Goal: Task Accomplishment & Management: Manage account settings

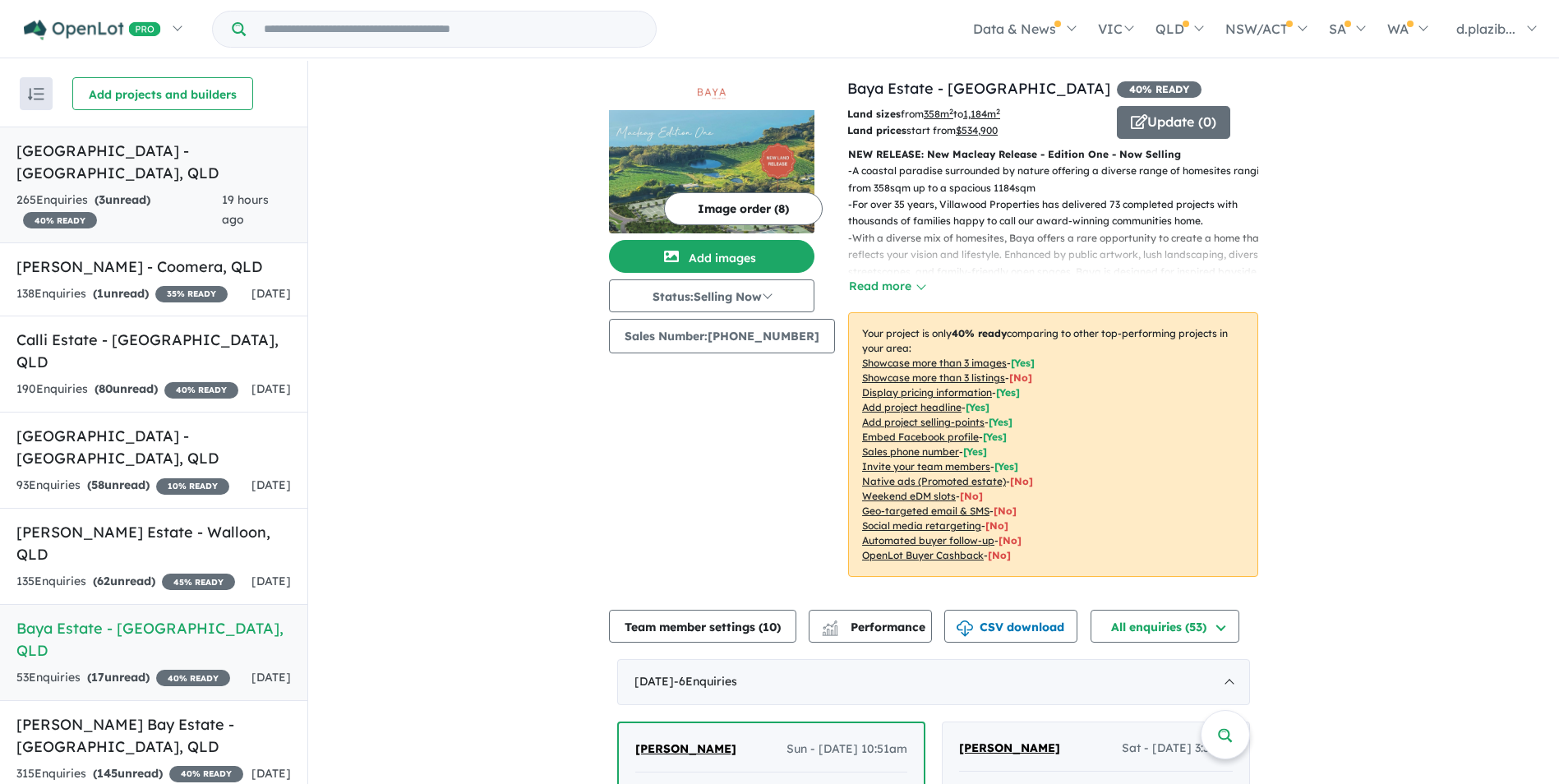
click at [171, 191] on div "265 Enquir ies ( 3 unread) 40 % READY" at bounding box center [119, 211] width 206 height 40
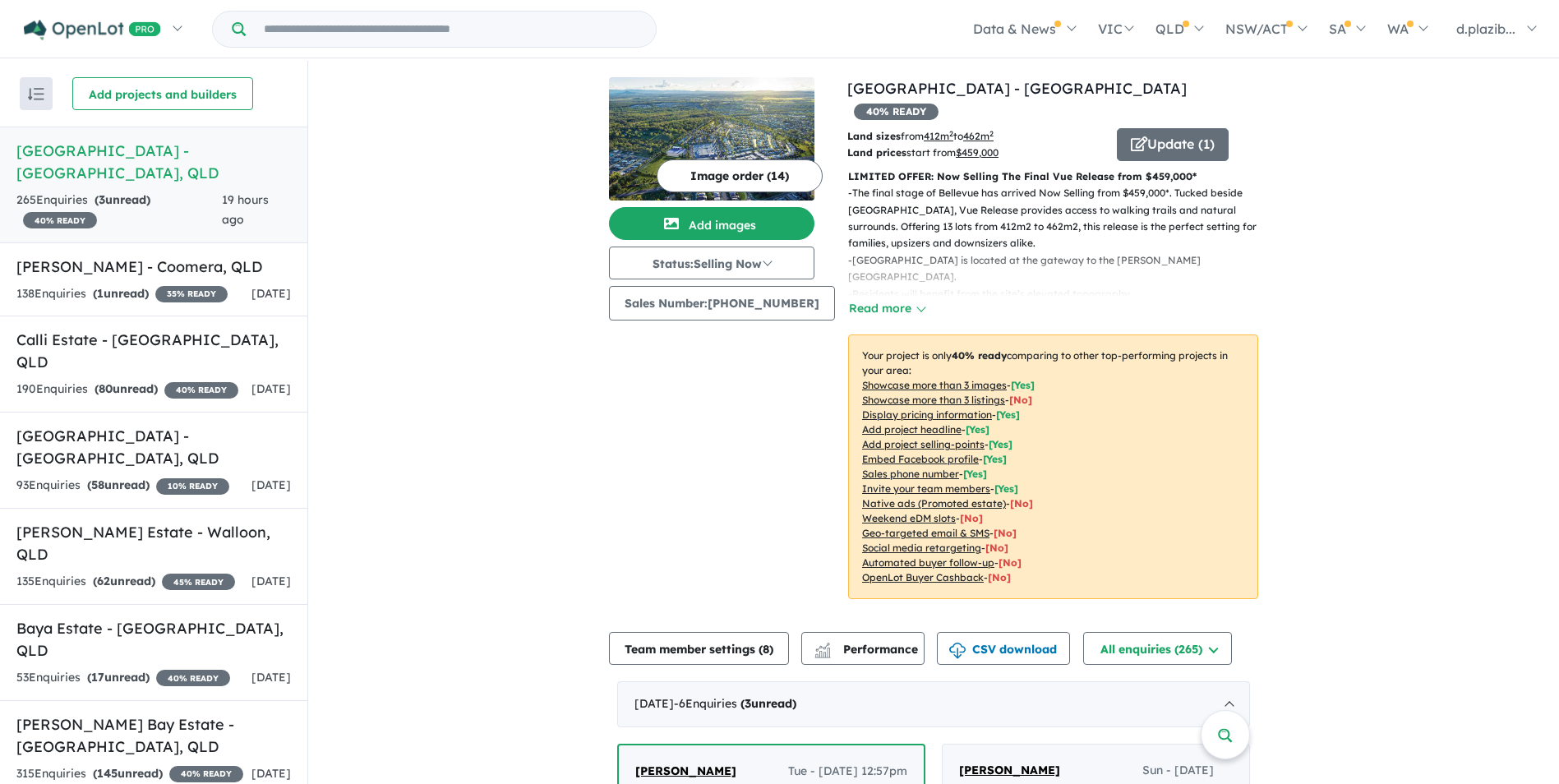
scroll to position [246, 0]
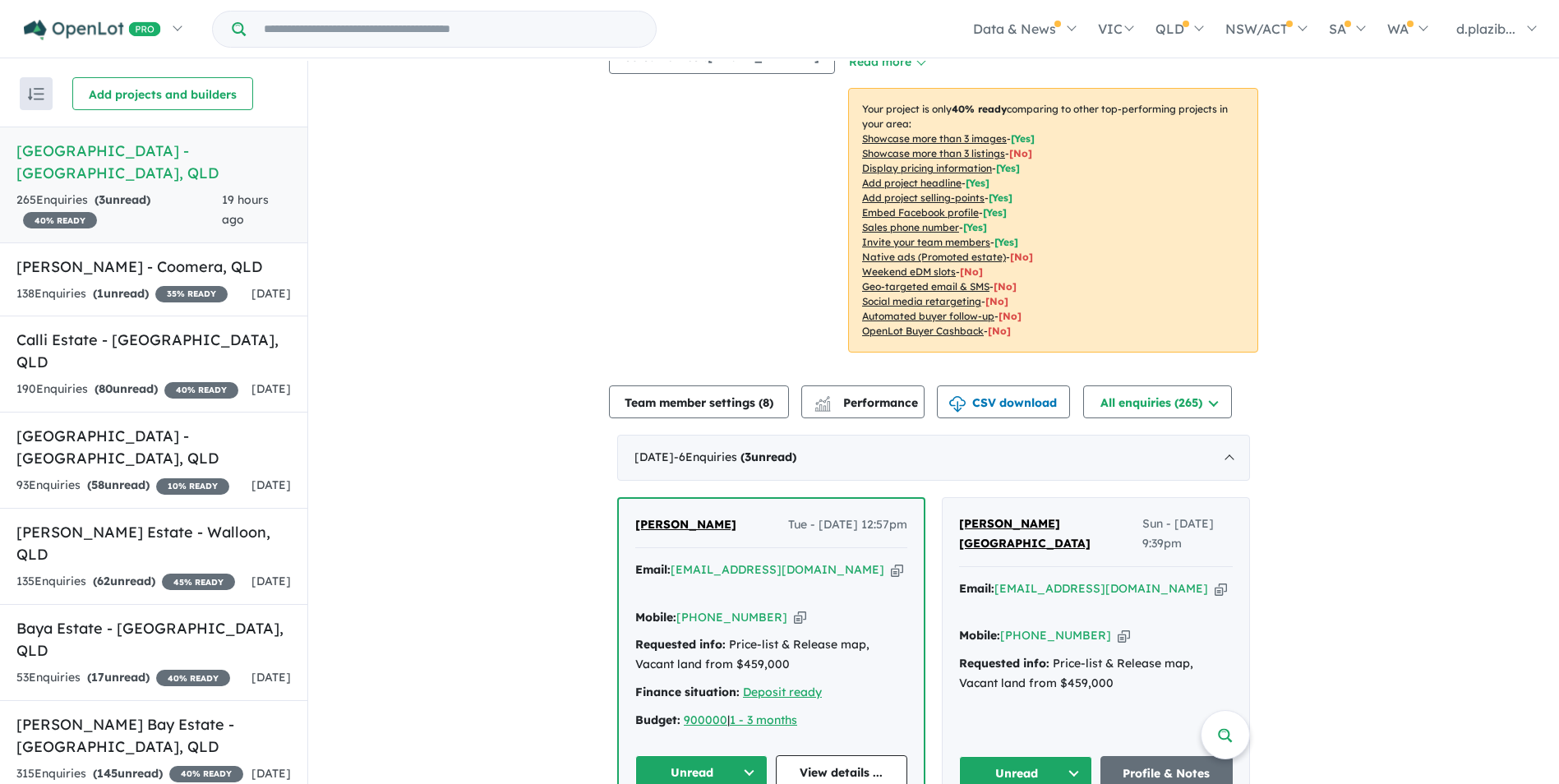
click at [891, 561] on icon "button" at bounding box center [896, 569] width 12 height 17
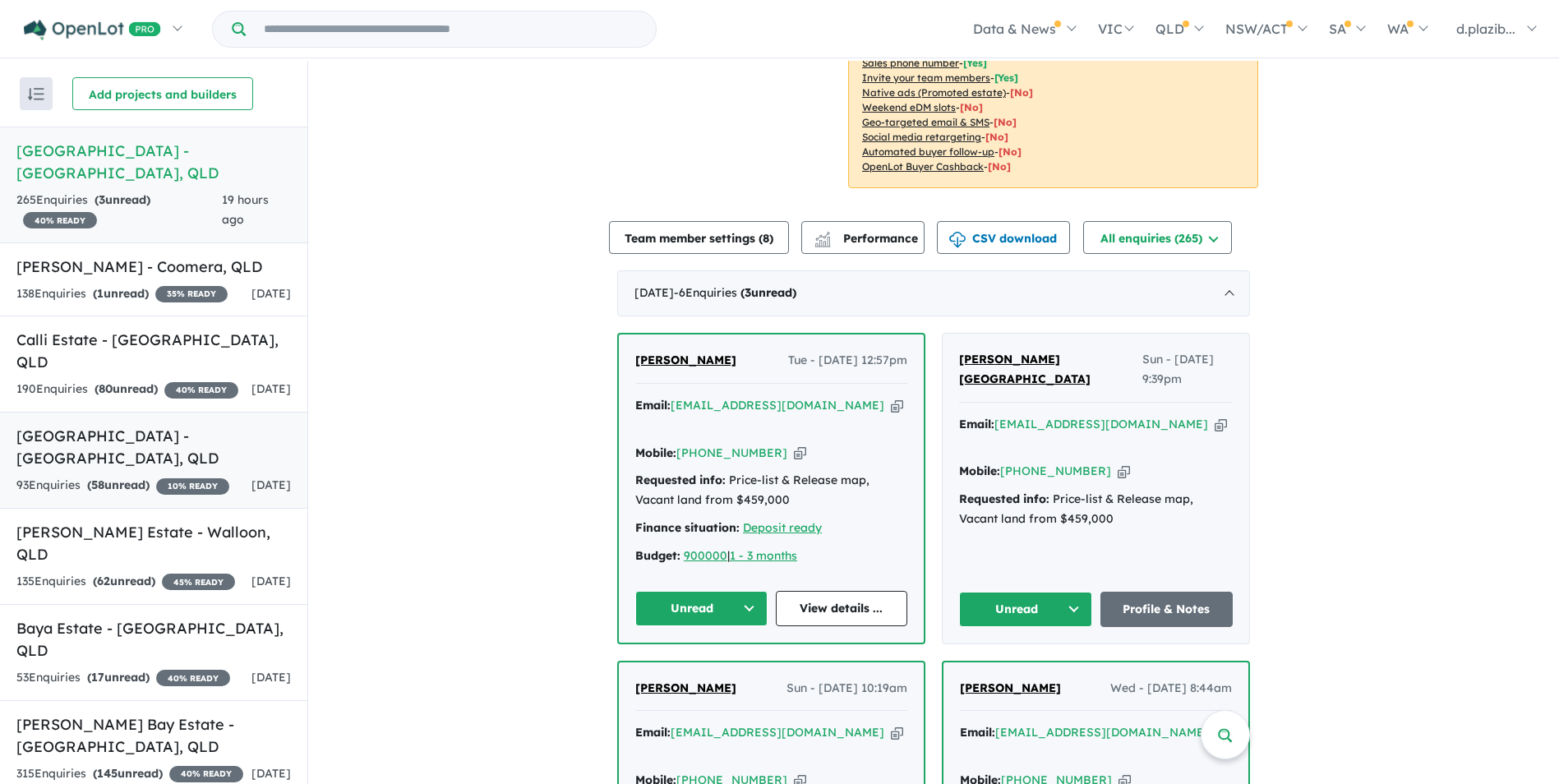
drag, startPoint x: 848, startPoint y: 379, endPoint x: 35, endPoint y: 414, distance: 813.8
click at [832, 396] on div "Email: [EMAIL_ADDRESS][DOMAIN_NAME] Copied!" at bounding box center [771, 416] width 272 height 40
click at [794, 444] on icon "button" at bounding box center [800, 453] width 12 height 17
click at [746, 591] on button "Unread" at bounding box center [701, 608] width 132 height 36
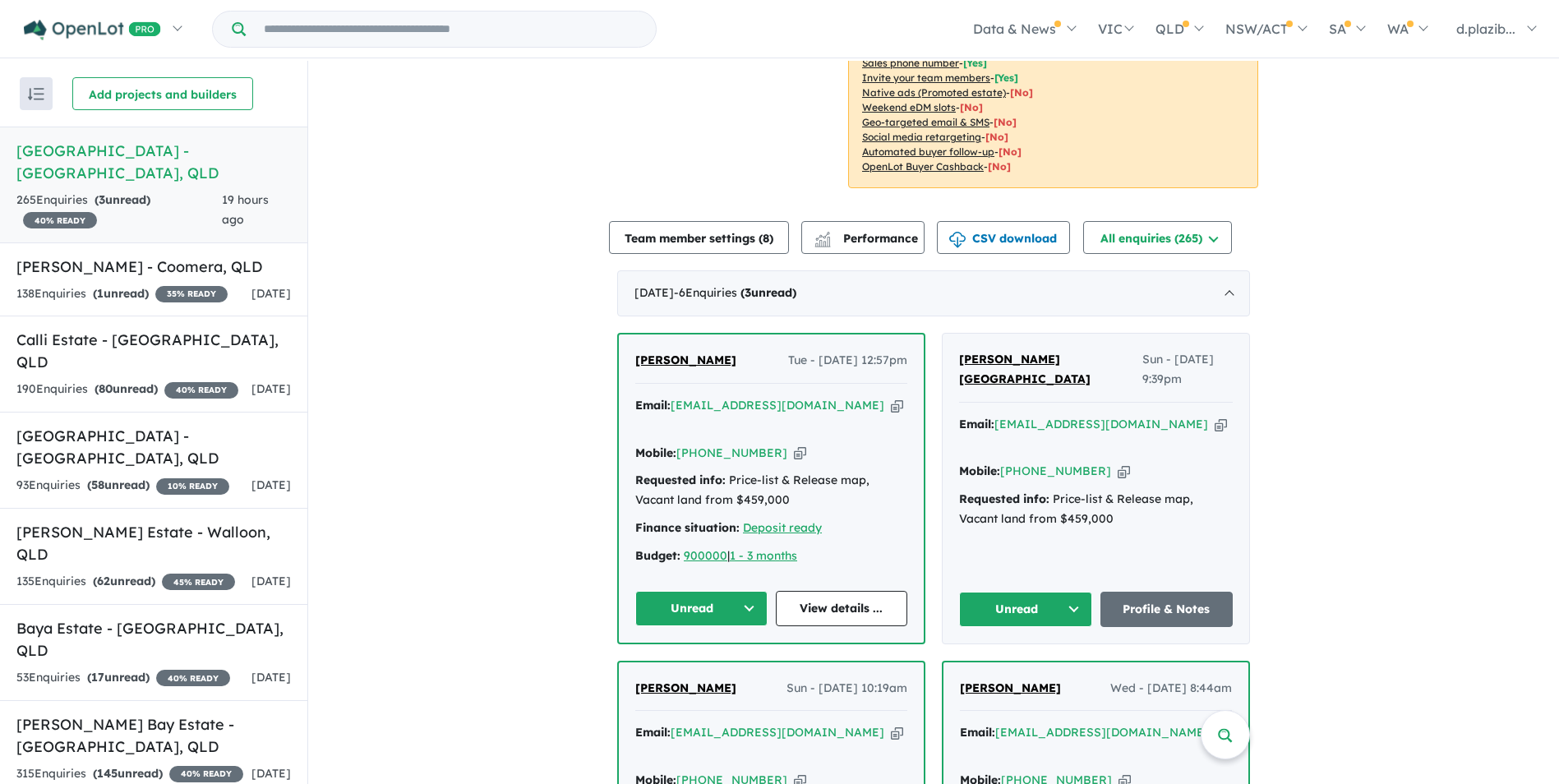
click at [701, 591] on button "Unread" at bounding box center [701, 608] width 132 height 36
click at [709, 667] on button "Assigned" at bounding box center [707, 686] width 143 height 38
click at [1214, 416] on icon "button" at bounding box center [1220, 424] width 12 height 17
click at [1041, 592] on button "Unread" at bounding box center [1025, 609] width 133 height 36
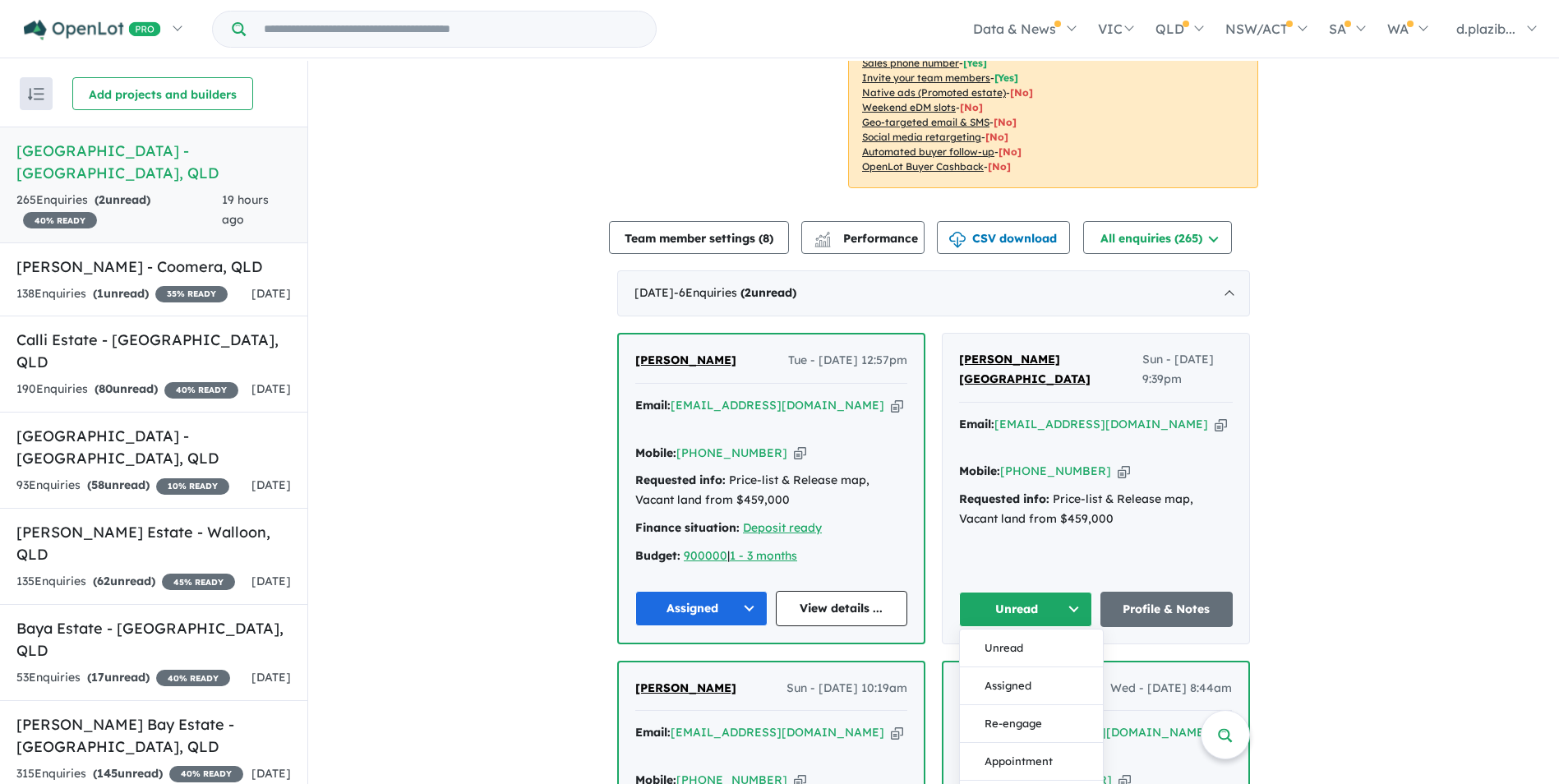
scroll to position [739, 0]
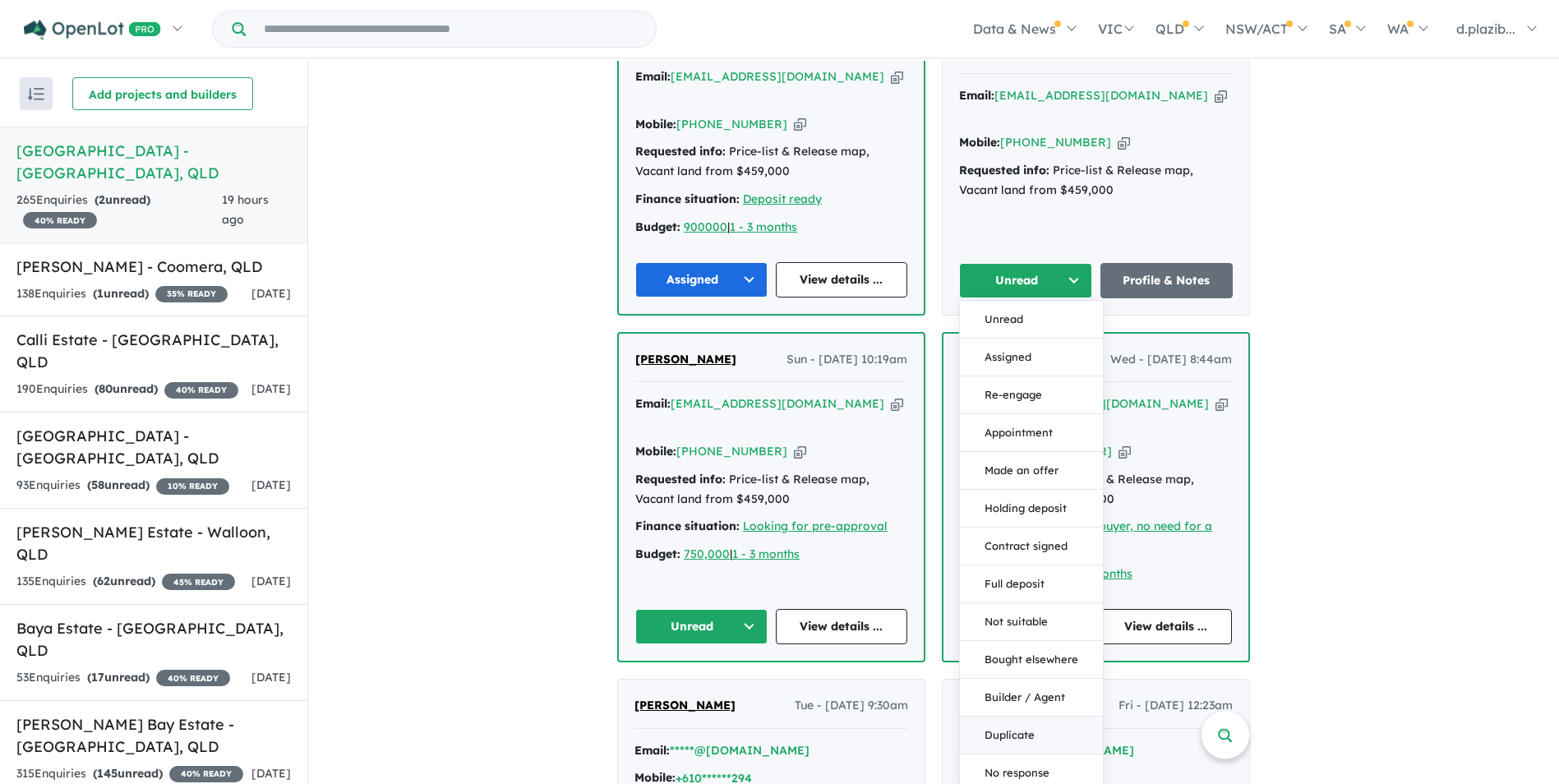
click at [1030, 716] on button "Duplicate" at bounding box center [1031, 735] width 143 height 38
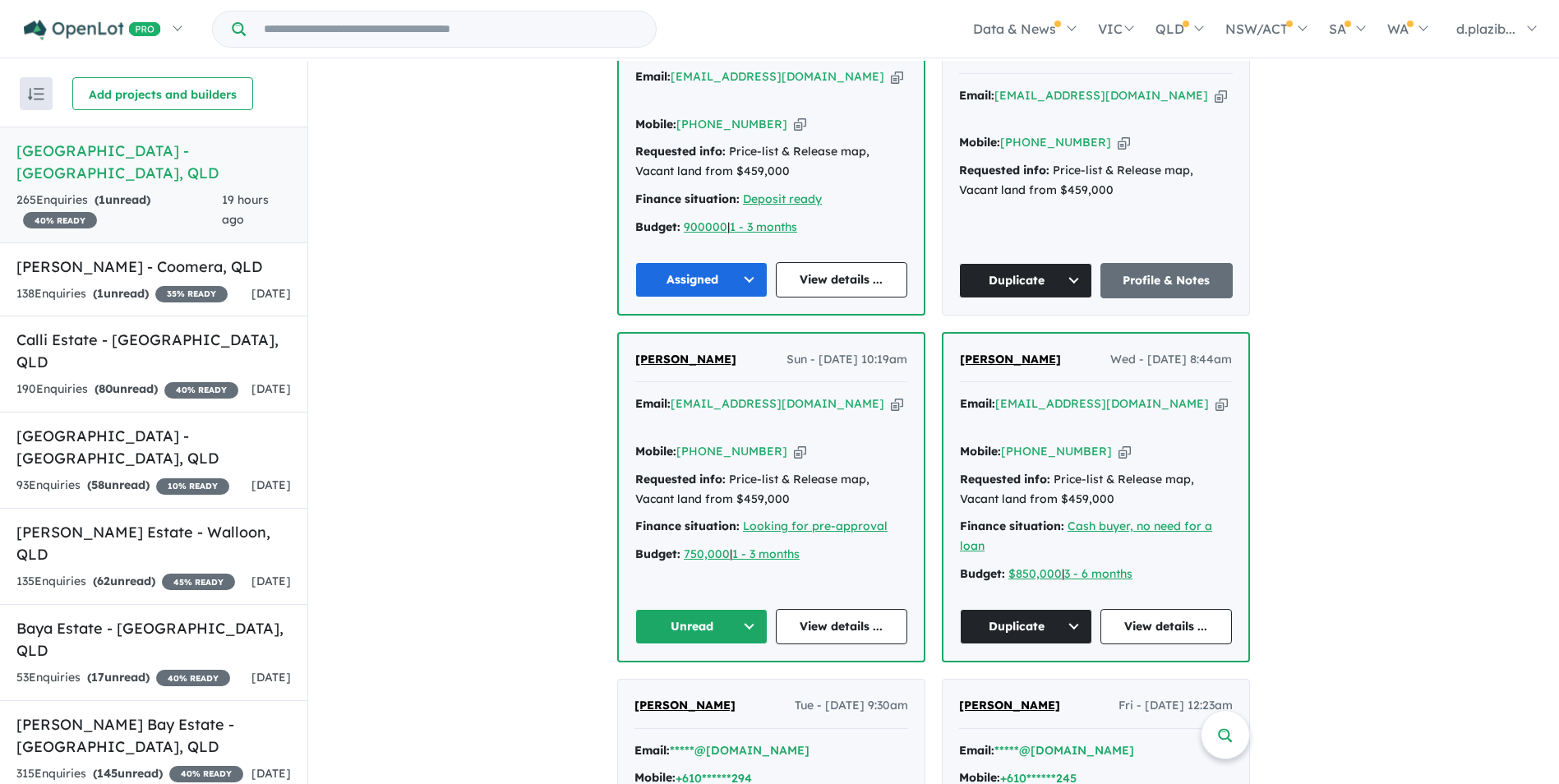
click at [891, 395] on icon "button" at bounding box center [896, 403] width 12 height 17
drag, startPoint x: 844, startPoint y: 359, endPoint x: 703, endPoint y: 384, distance: 143.2
click at [843, 394] on div "Email: [EMAIL_ADDRESS][DOMAIN_NAME] Copied!" at bounding box center [771, 414] width 272 height 40
click at [770, 442] on div "Mobile: [PHONE_NUMBER] Copied!" at bounding box center [771, 452] width 272 height 20
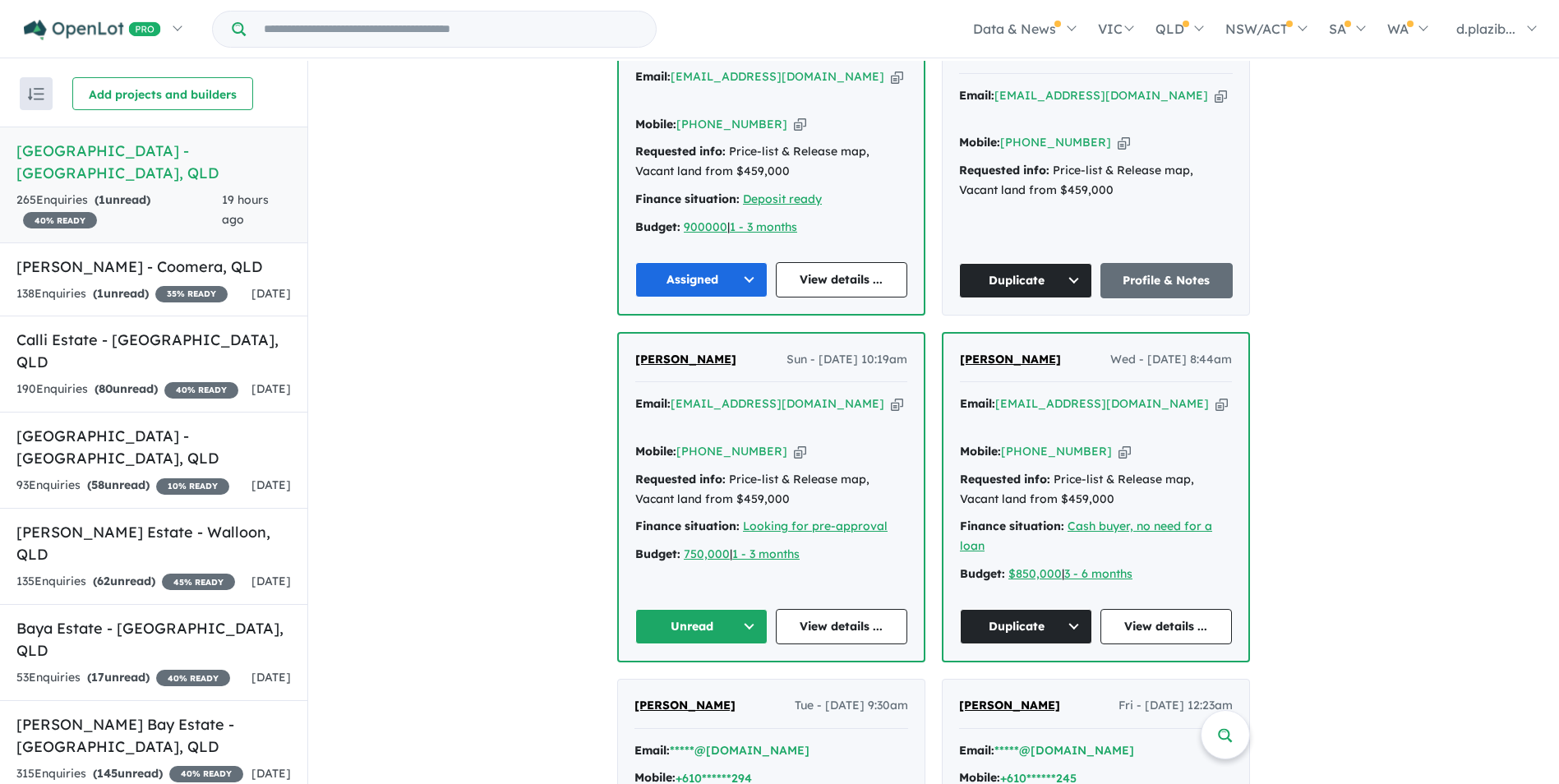
click at [662, 609] on button "Unread" at bounding box center [701, 626] width 132 height 36
click at [701, 684] on button "Assigned" at bounding box center [707, 703] width 143 height 38
click at [178, 284] on div "138 Enquir ies ( 1 unread) 35 % READY" at bounding box center [122, 294] width 212 height 20
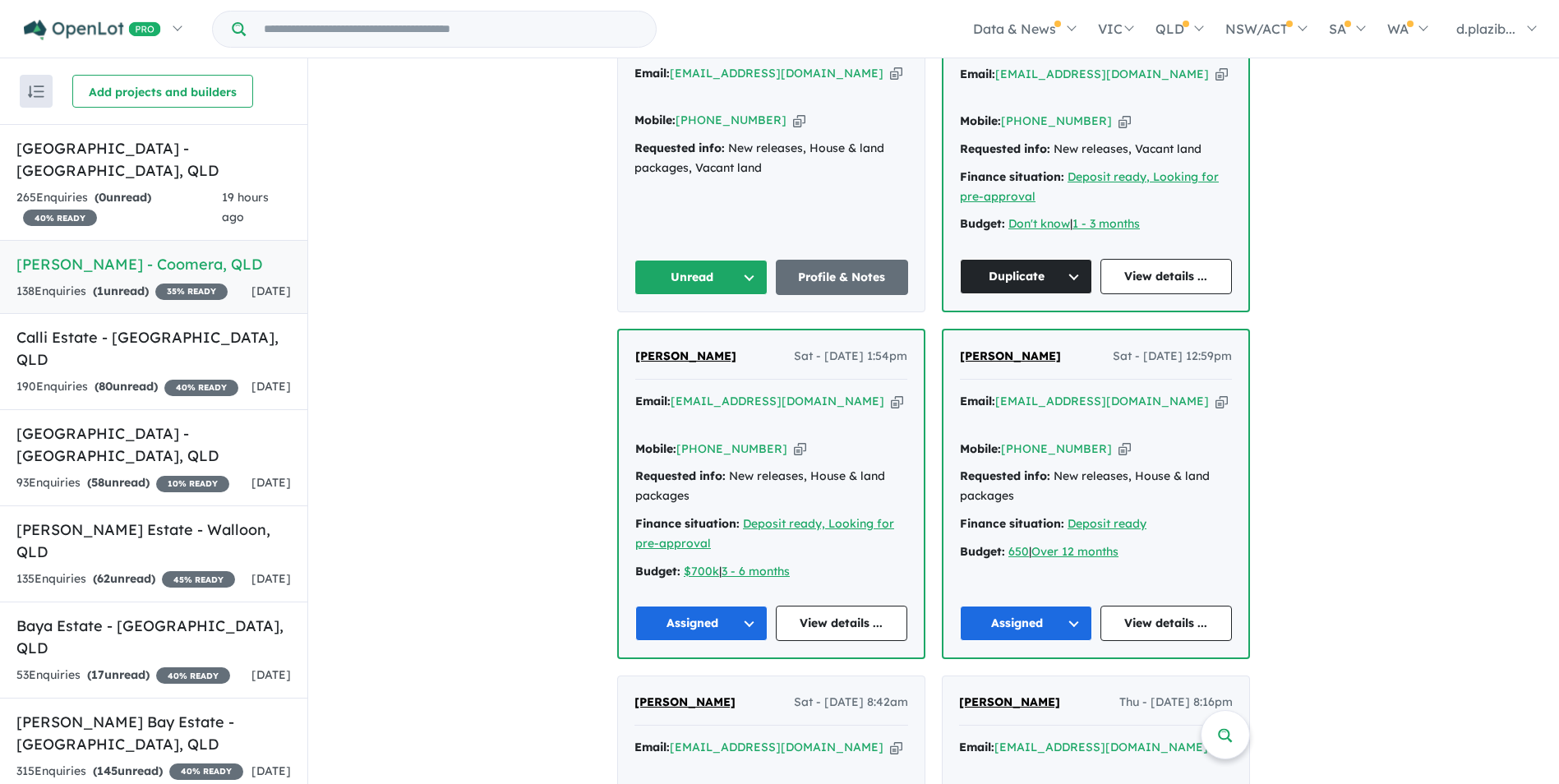
scroll to position [323, 0]
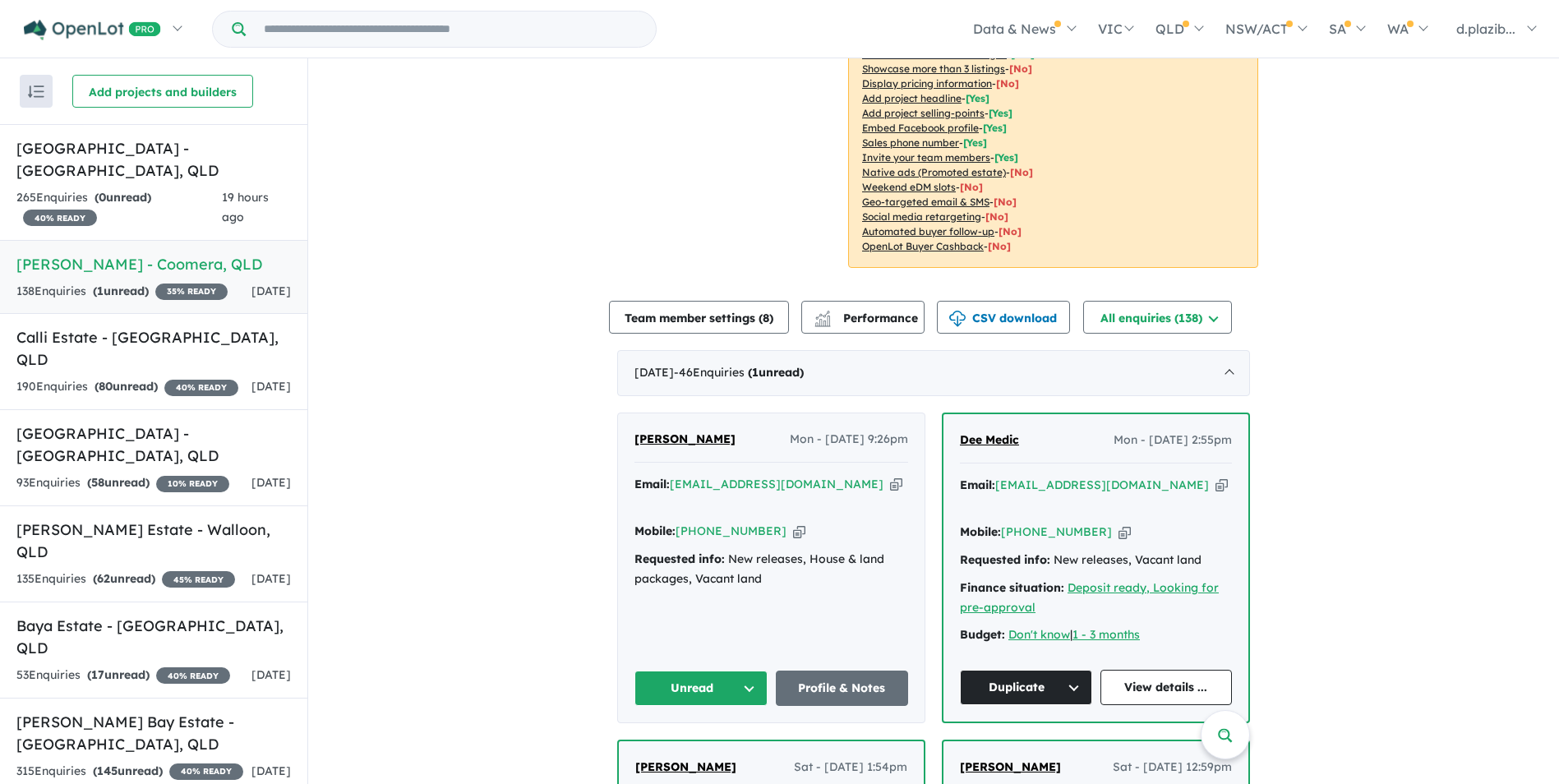
click at [890, 476] on icon "button" at bounding box center [896, 484] width 12 height 17
drag, startPoint x: 858, startPoint y: 467, endPoint x: 839, endPoint y: 469, distance: 19.1
click at [890, 476] on icon "button" at bounding box center [896, 484] width 12 height 17
click at [793, 523] on icon "button" at bounding box center [799, 531] width 12 height 17
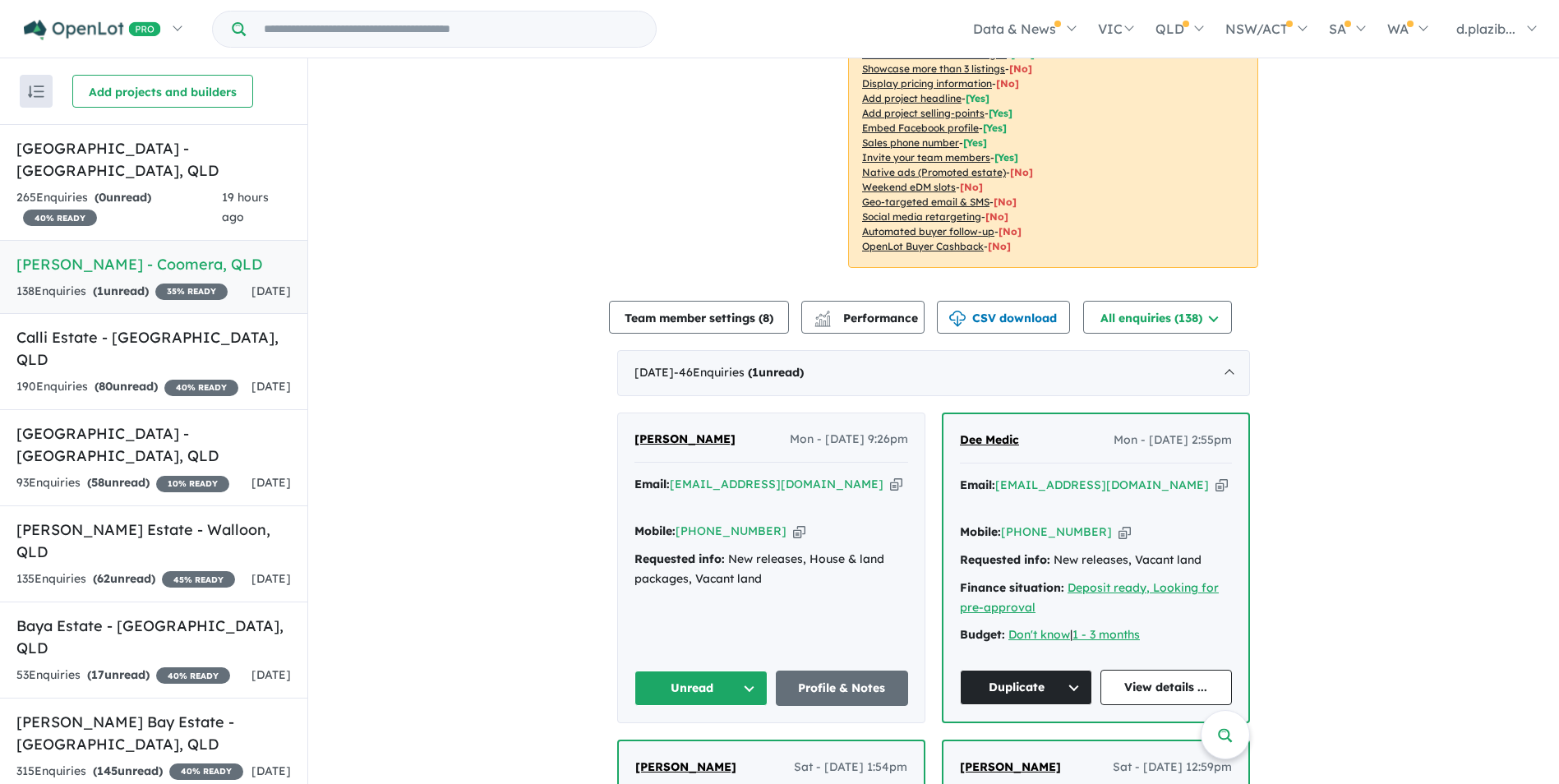
click at [654, 671] on button "Unread" at bounding box center [701, 688] width 133 height 36
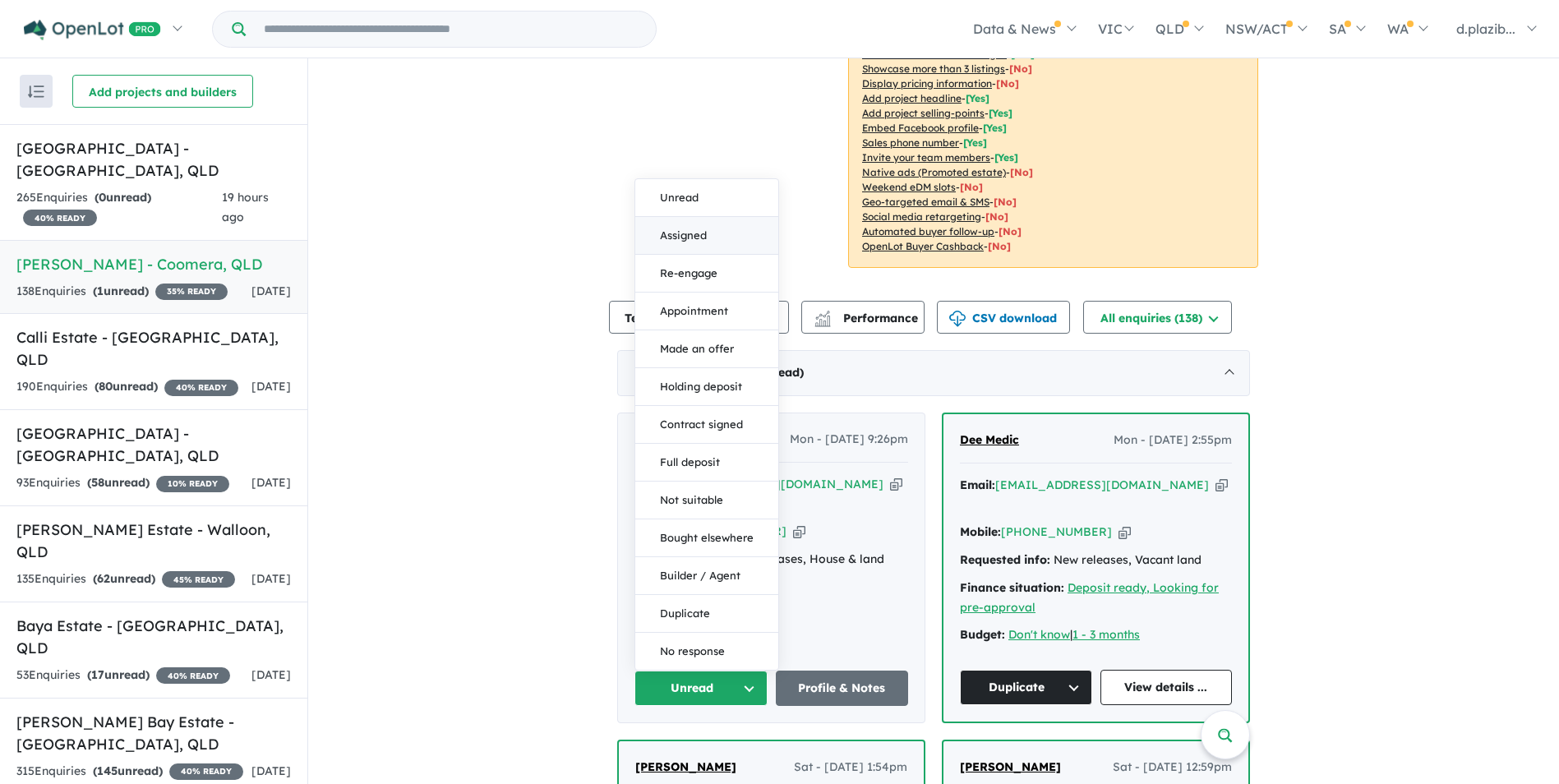
click at [699, 217] on button "Assigned" at bounding box center [706, 236] width 143 height 38
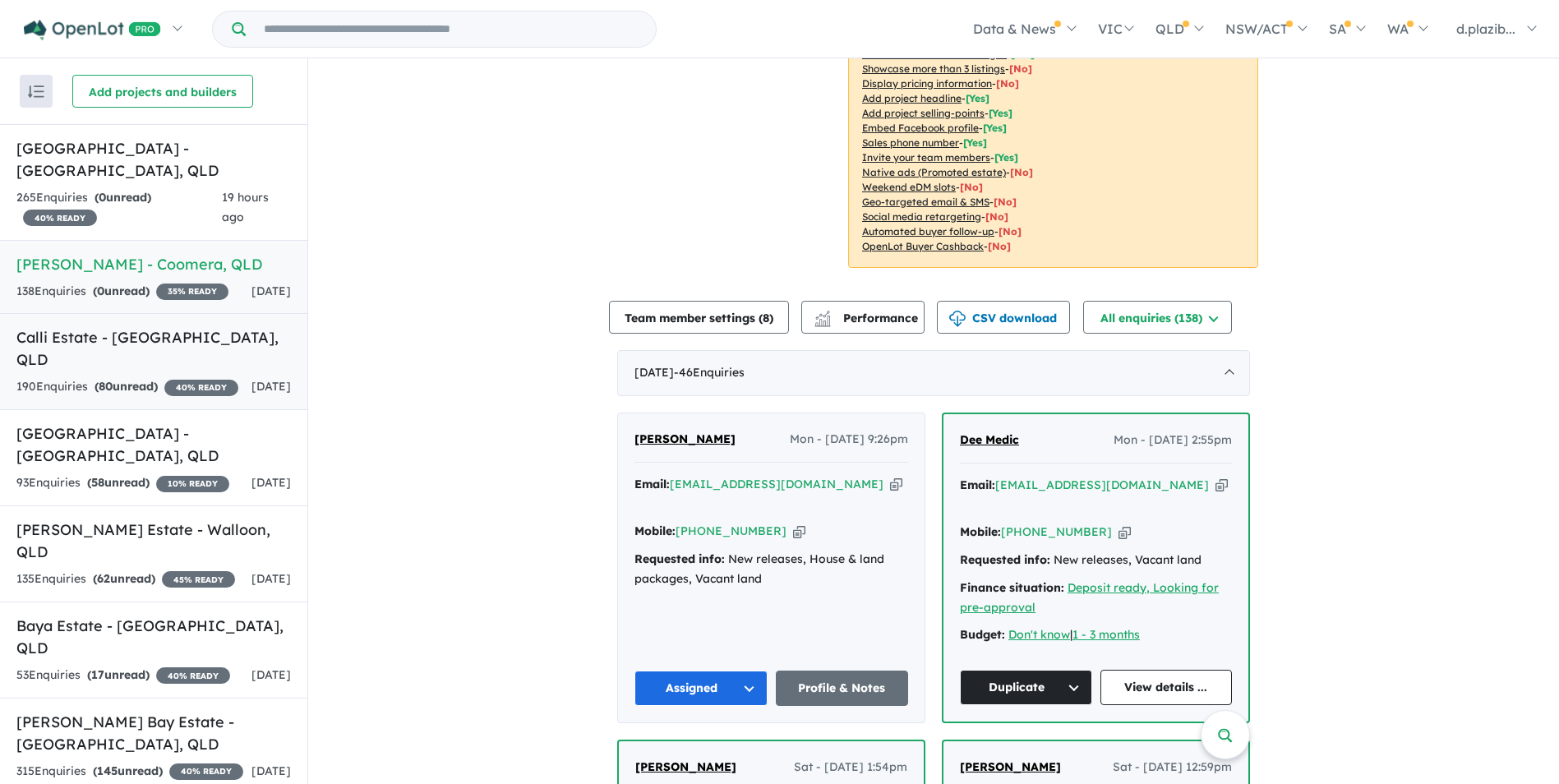
click at [219, 337] on h5 "Calli Estate - [GEOGRAPHIC_DATA] , [GEOGRAPHIC_DATA]" at bounding box center [154, 349] width 274 height 45
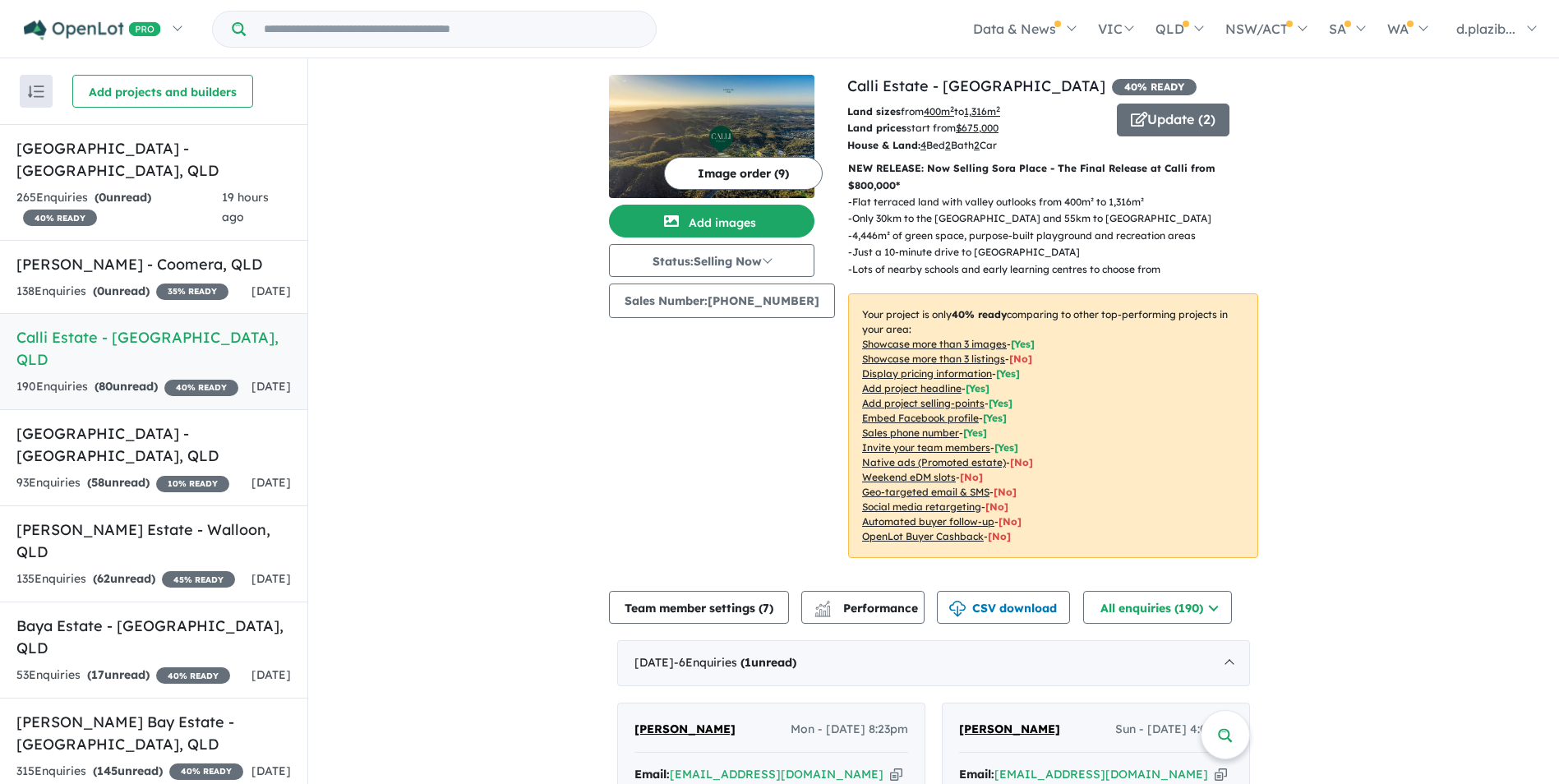
scroll to position [493, 0]
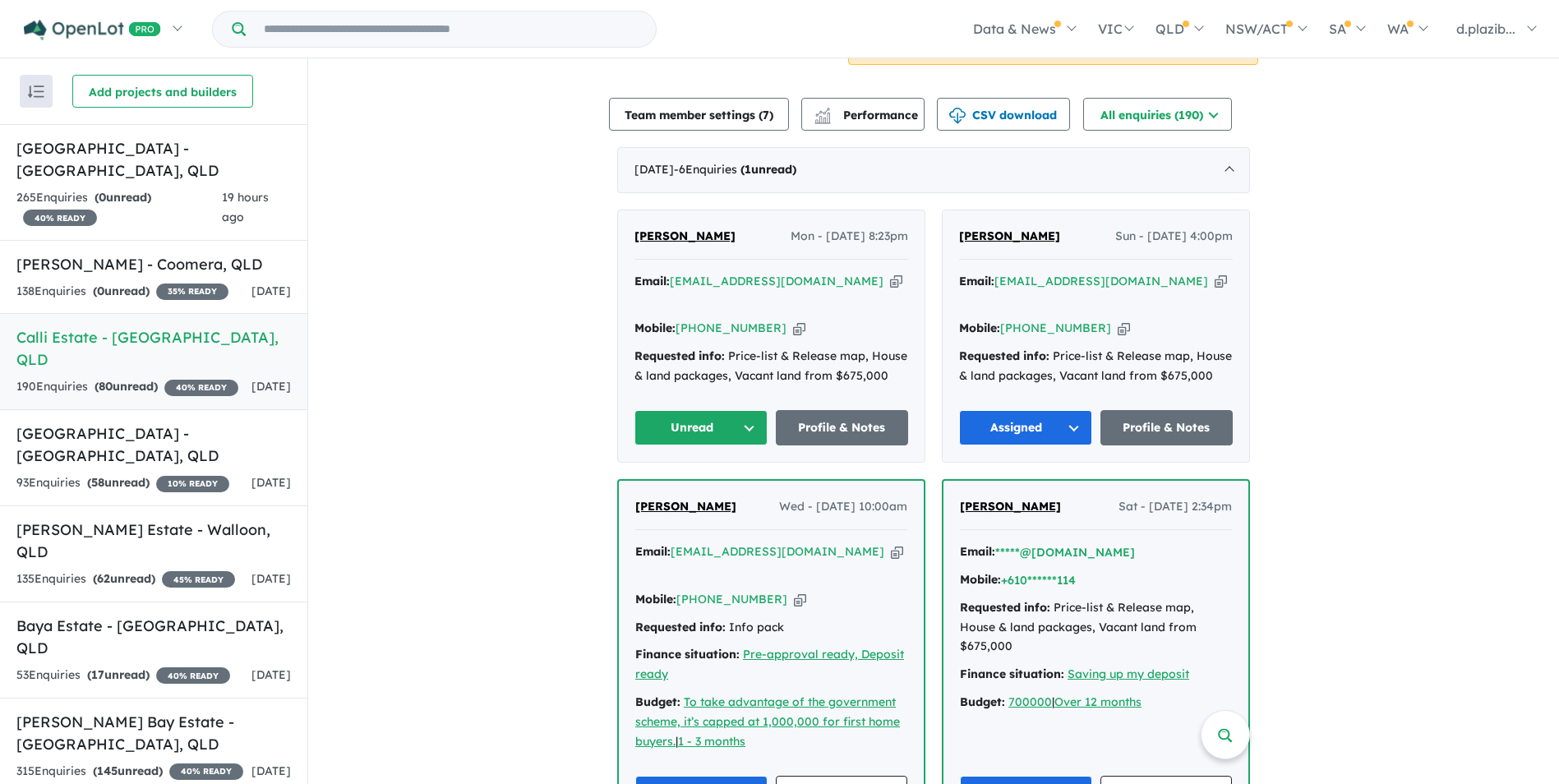
click at [890, 280] on icon "button" at bounding box center [896, 281] width 12 height 17
click at [890, 283] on icon "button" at bounding box center [896, 281] width 12 height 17
click at [793, 320] on icon "button" at bounding box center [799, 328] width 12 height 17
click at [749, 410] on button "Unread" at bounding box center [701, 427] width 133 height 36
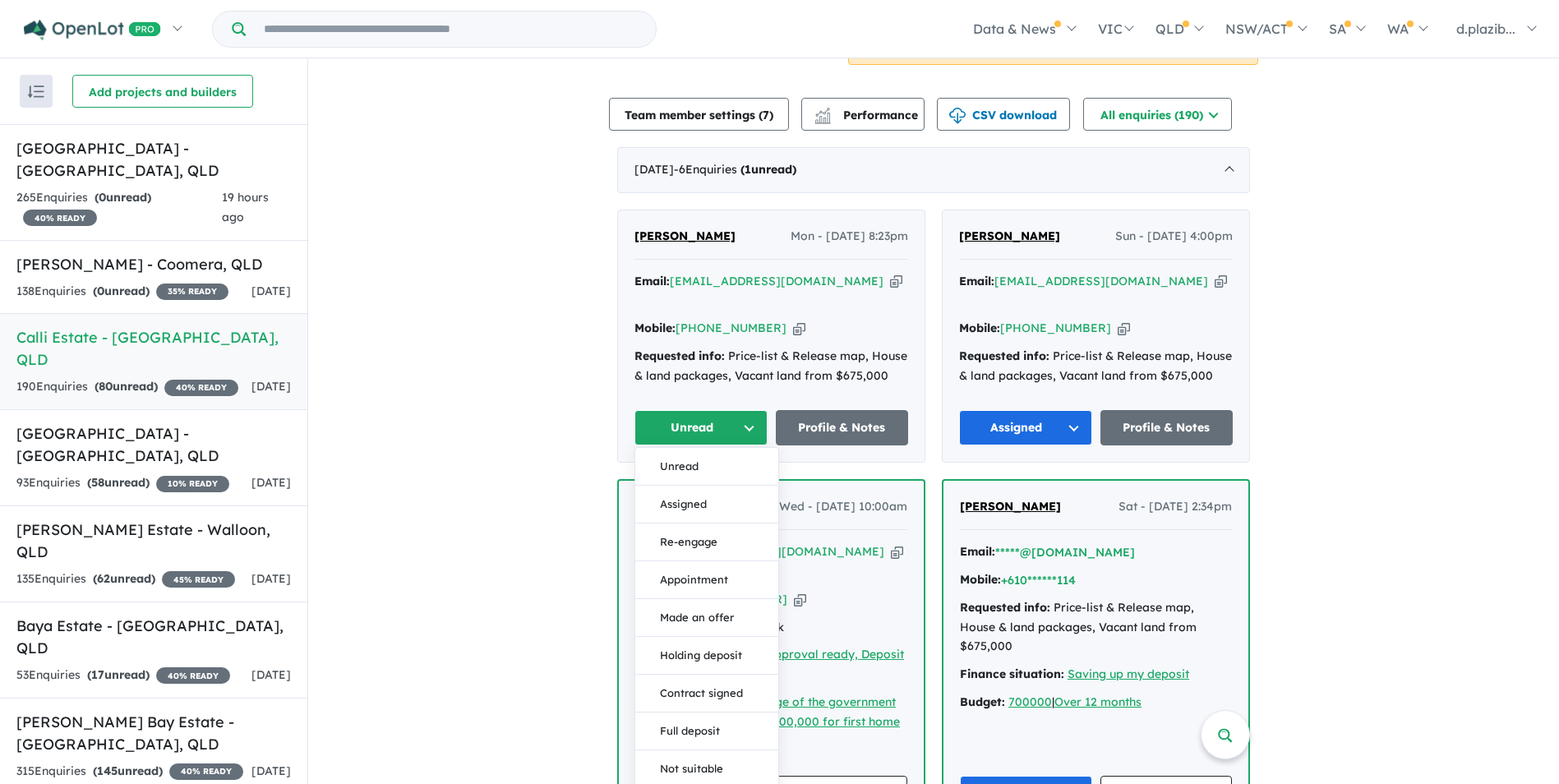
click at [687, 493] on button "Assigned" at bounding box center [706, 505] width 143 height 38
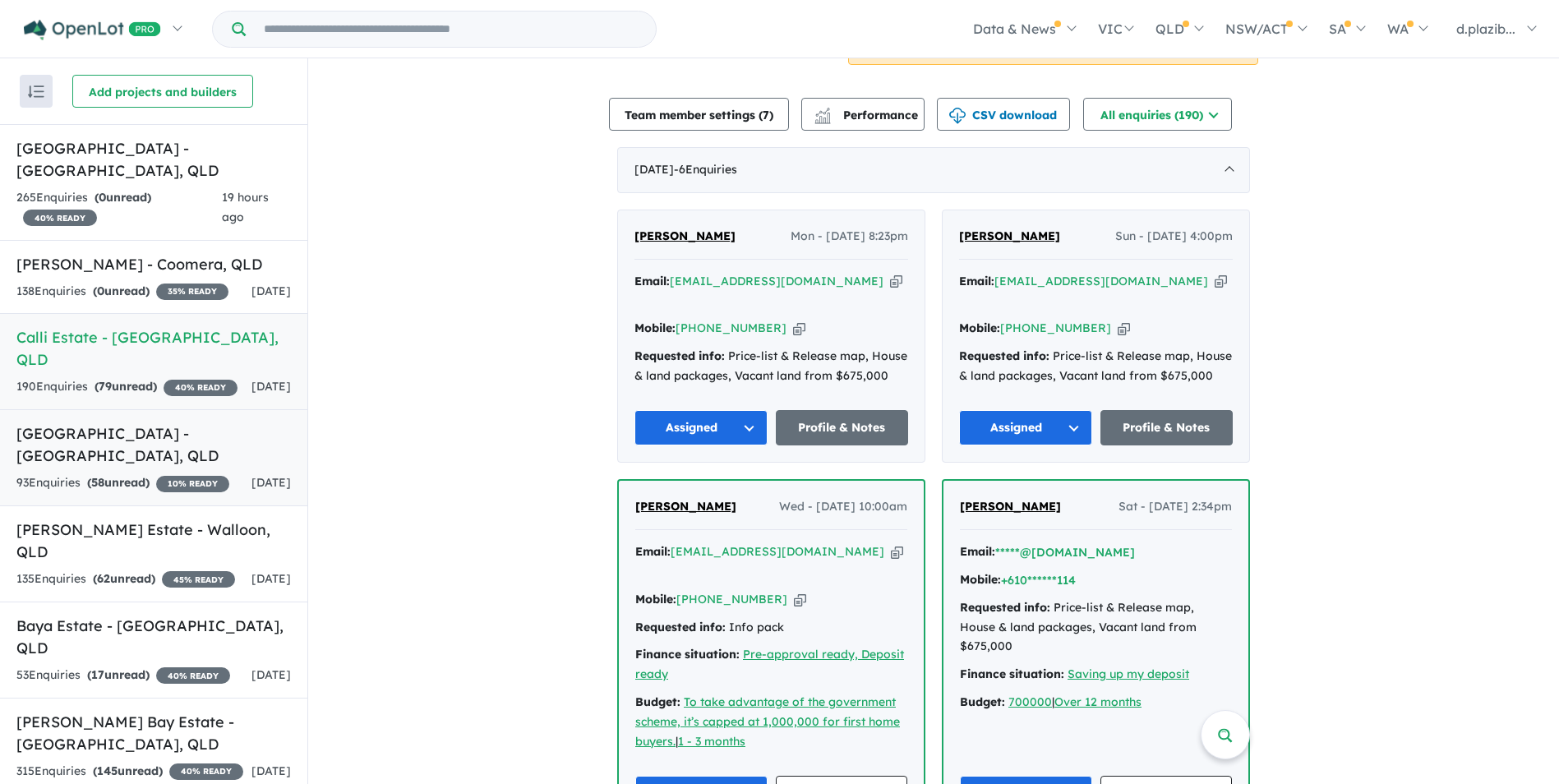
click at [261, 446] on h5 "[GEOGRAPHIC_DATA] - [GEOGRAPHIC_DATA] , [GEOGRAPHIC_DATA]" at bounding box center [154, 444] width 274 height 45
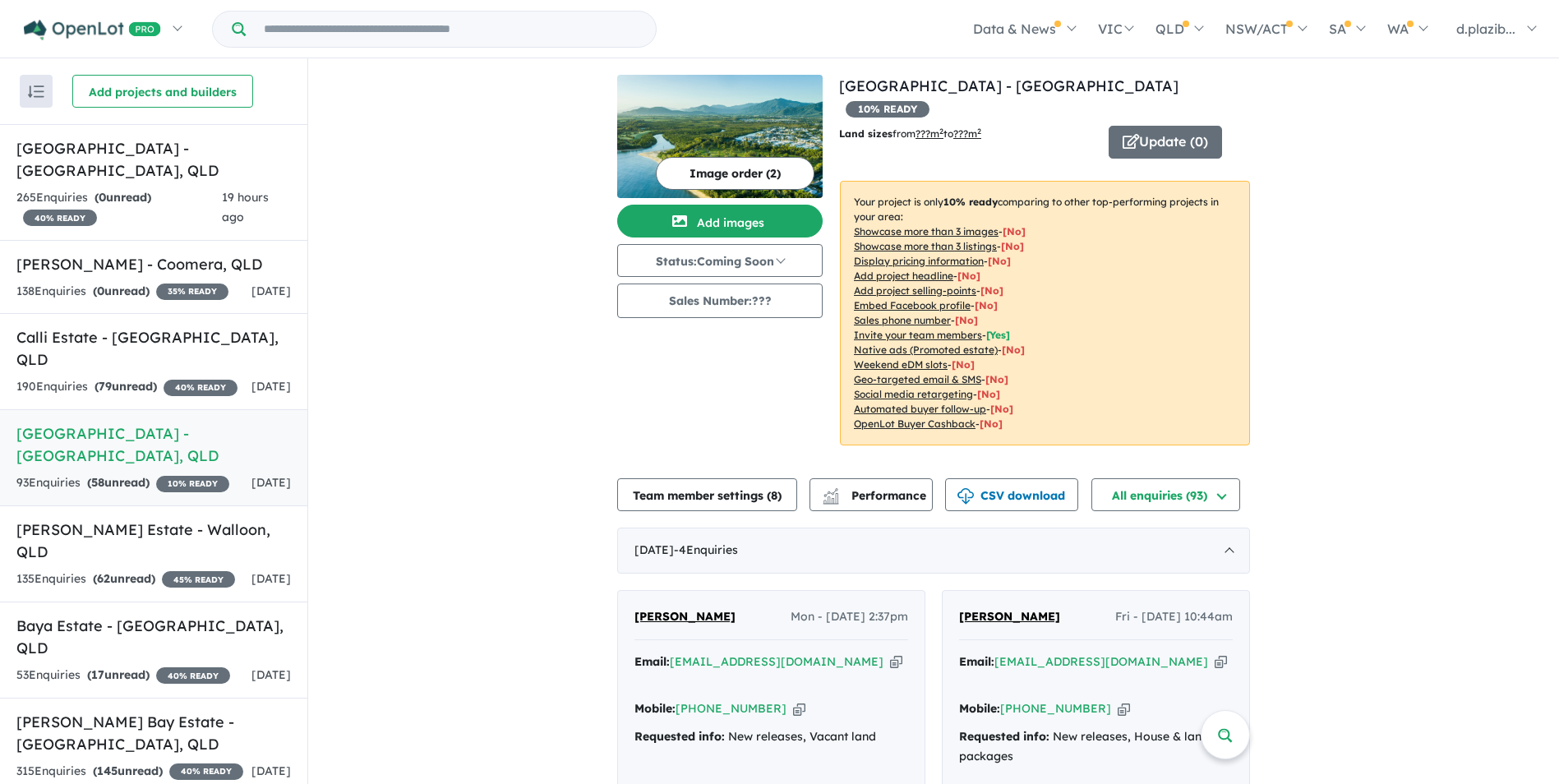
scroll to position [493, 0]
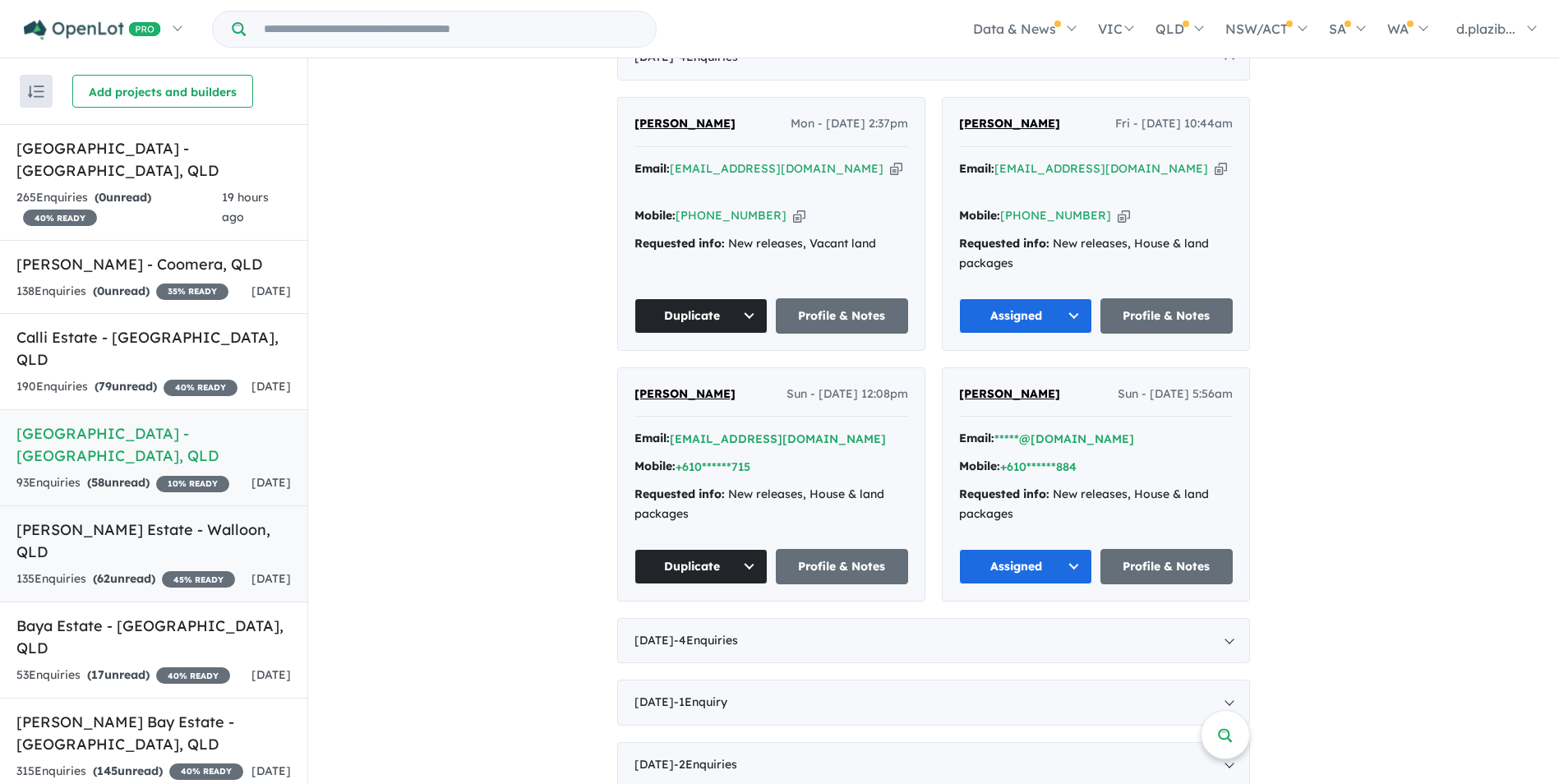
click at [151, 583] on div "135 Enquir ies ( 62 unread) 45 % READY" at bounding box center [126, 579] width 219 height 20
